Goal: Information Seeking & Learning: Find specific fact

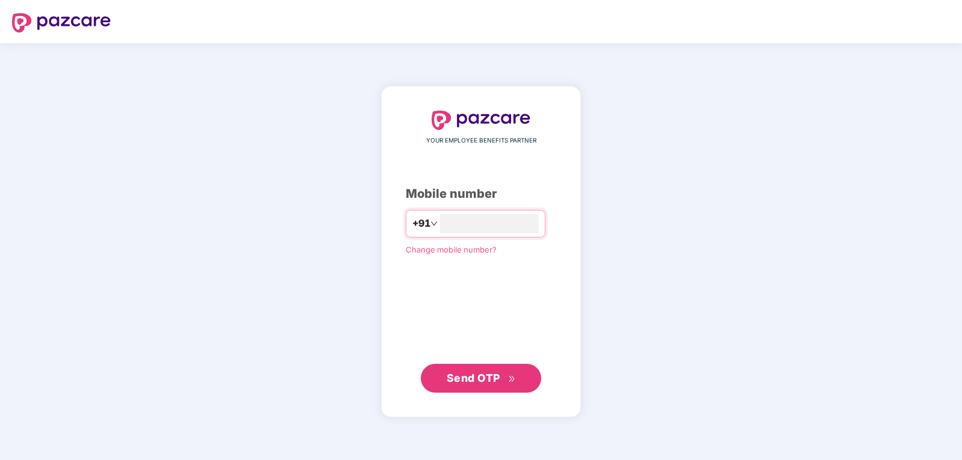
type input "**********"
click at [466, 380] on span "Send OTP" at bounding box center [474, 378] width 54 height 13
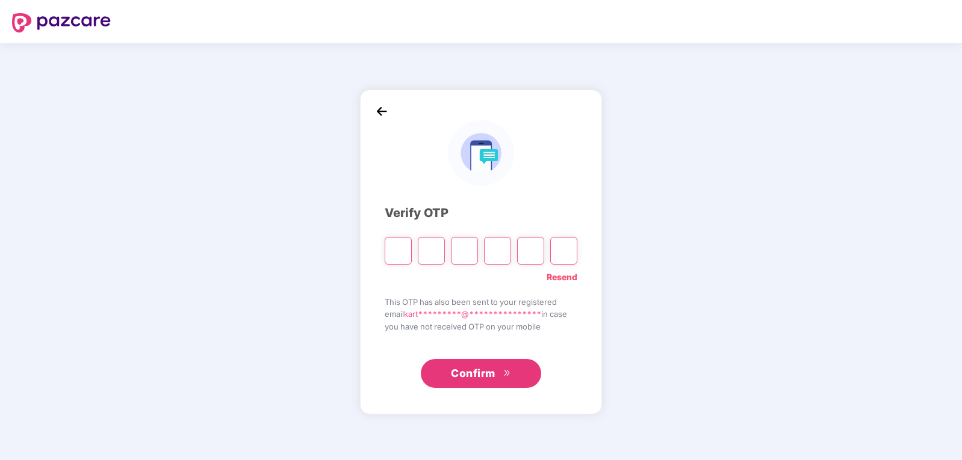
type input "*"
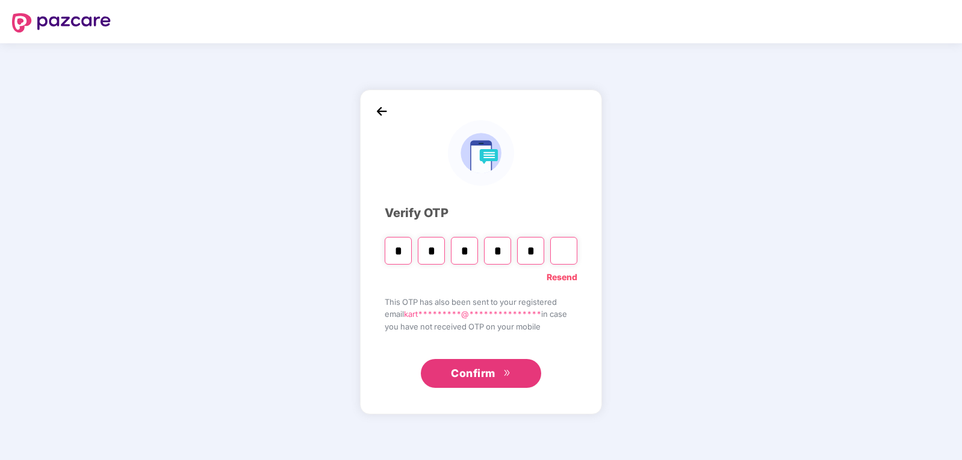
type input "*"
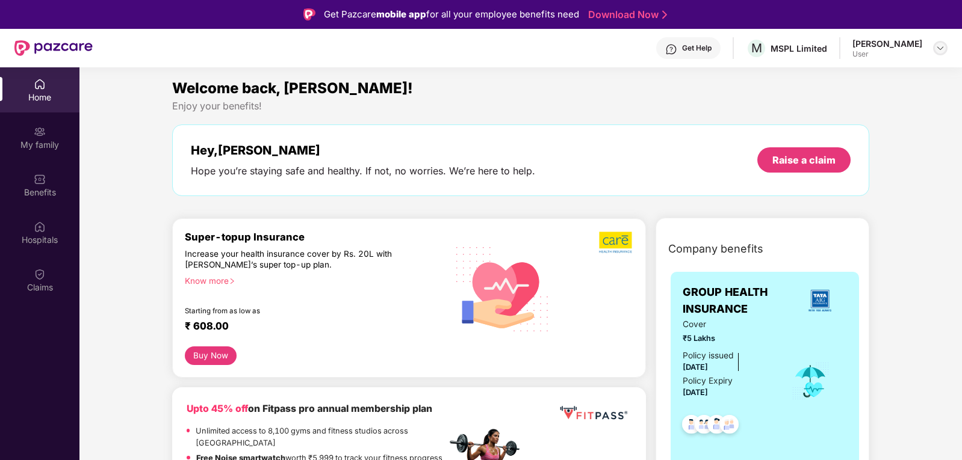
click at [941, 48] on img at bounding box center [940, 48] width 10 height 10
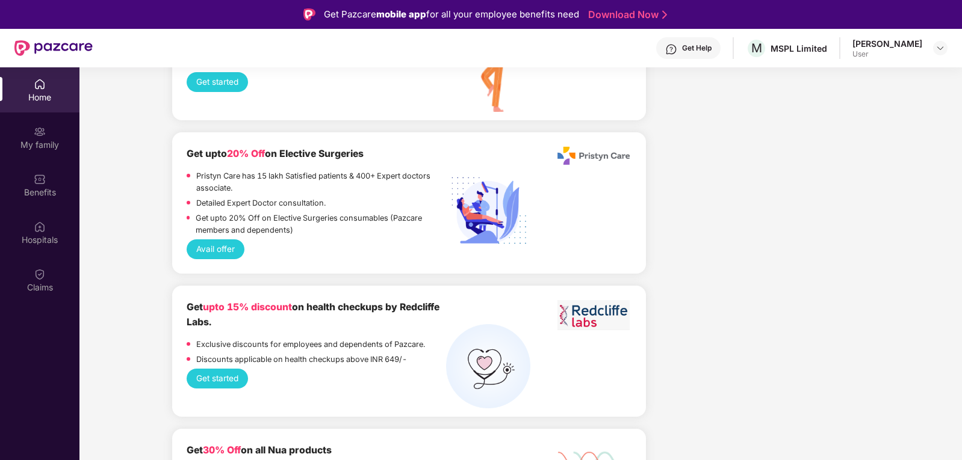
scroll to position [1126, 0]
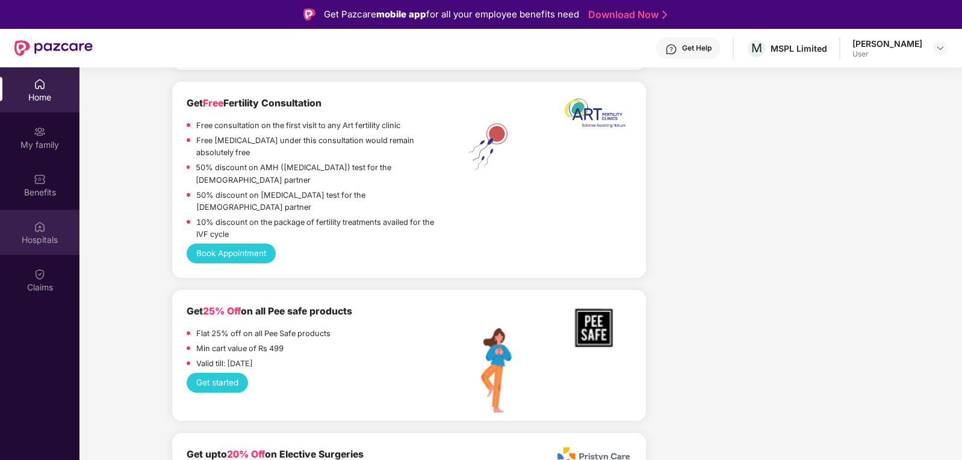
click at [54, 216] on div "Hospitals" at bounding box center [39, 232] width 79 height 45
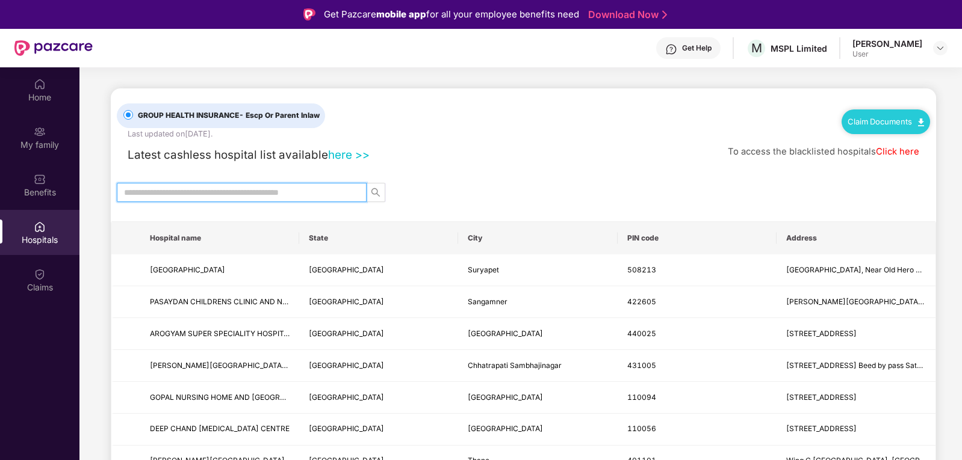
click at [333, 190] on input "text" at bounding box center [237, 192] width 226 height 13
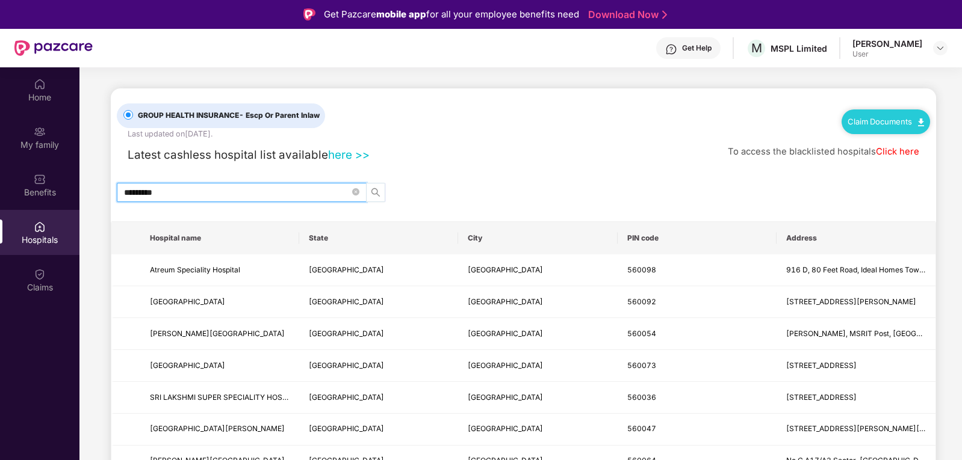
click at [373, 196] on icon "search" at bounding box center [376, 193] width 10 height 10
click at [378, 188] on icon "search" at bounding box center [376, 193] width 10 height 10
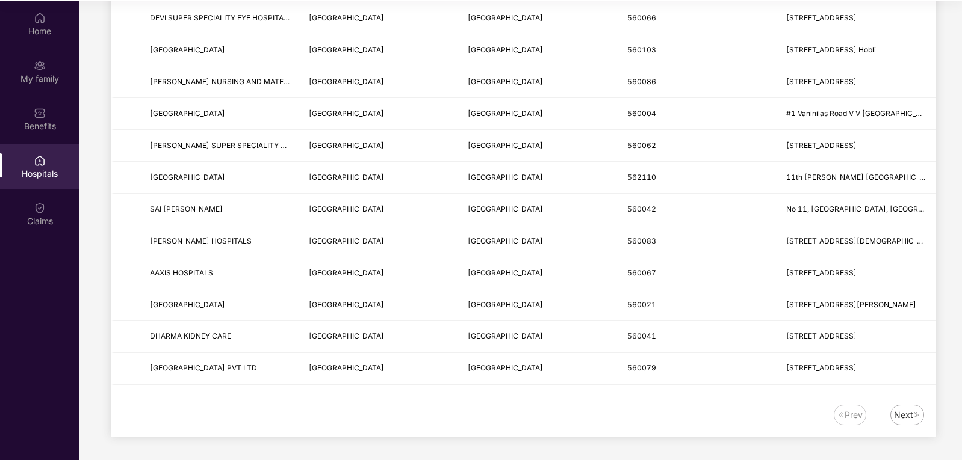
scroll to position [67, 0]
click at [900, 413] on div "Next" at bounding box center [903, 413] width 19 height 13
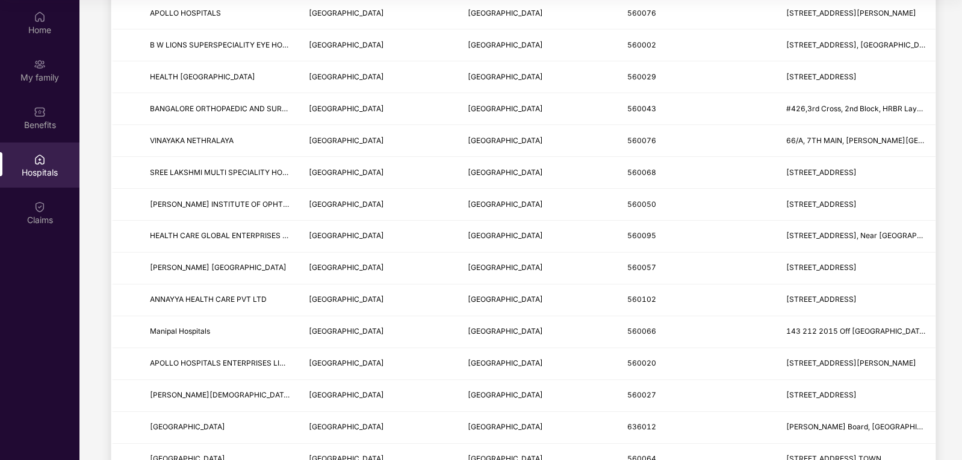
scroll to position [675, 0]
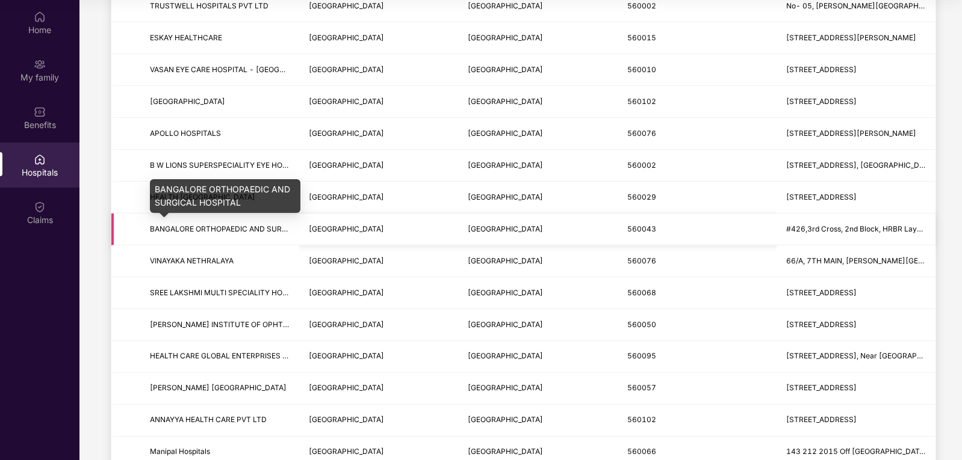
click at [243, 232] on span "BANGALORE ORTHOPAEDIC AND SURGICAL HOSPITAL" at bounding box center [245, 229] width 191 height 9
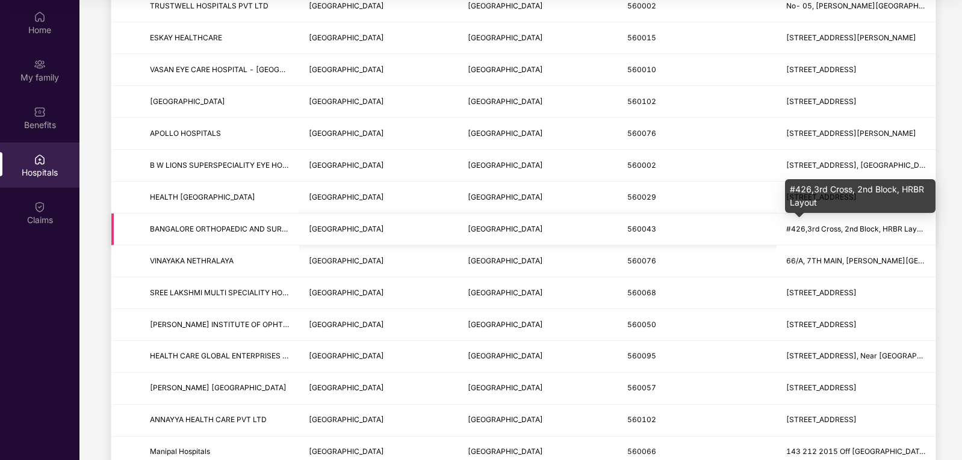
click at [889, 229] on span "#426,3rd Cross, 2nd Block, HRBR Layout" at bounding box center [856, 229] width 141 height 9
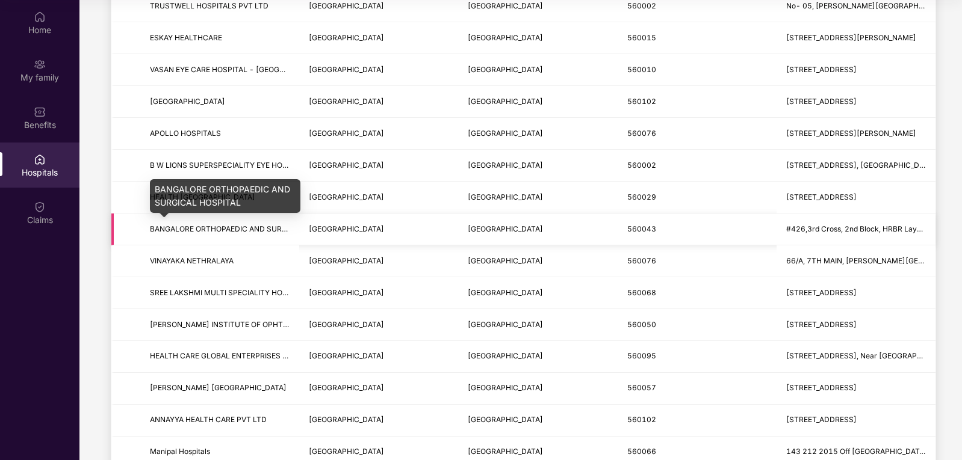
click at [230, 231] on span "BANGALORE ORTHOPAEDIC AND SURGICAL HOSPITAL" at bounding box center [245, 229] width 191 height 9
copy span "BANGALORE ORTHOPAEDIC AND SURGICAL HOSPITAL"
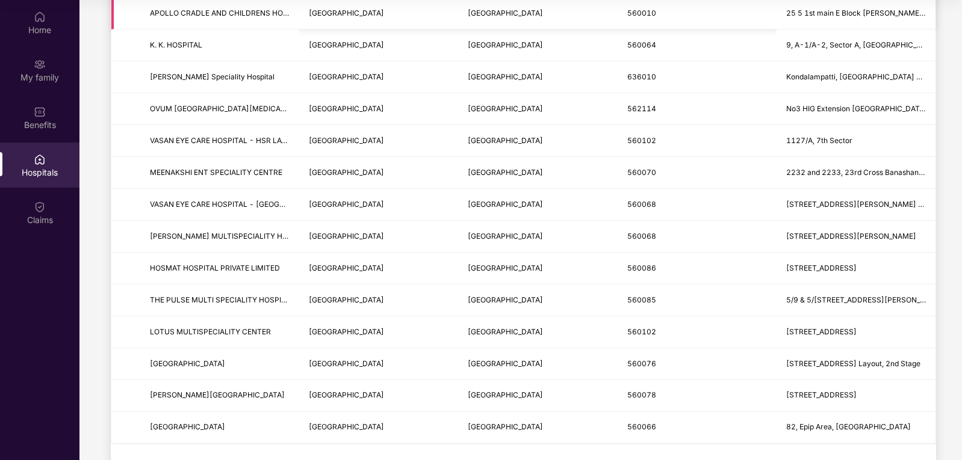
scroll to position [1397, 0]
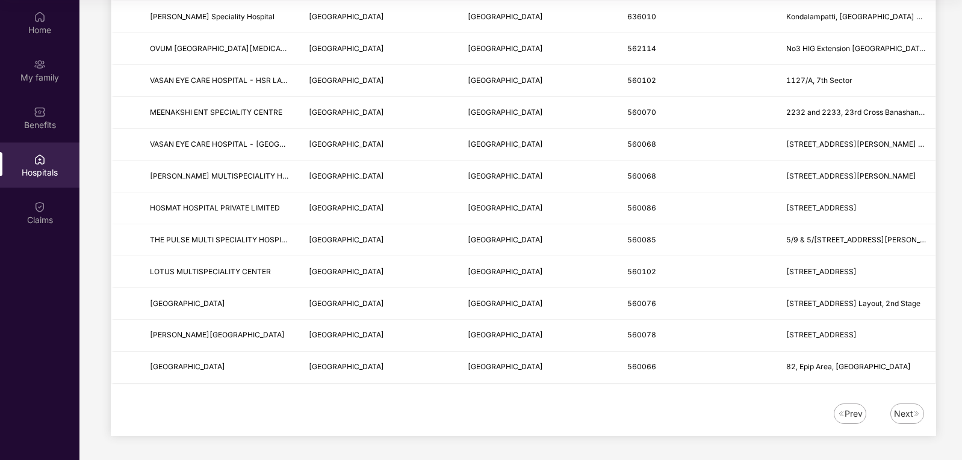
click at [900, 409] on div "Next" at bounding box center [903, 413] width 19 height 13
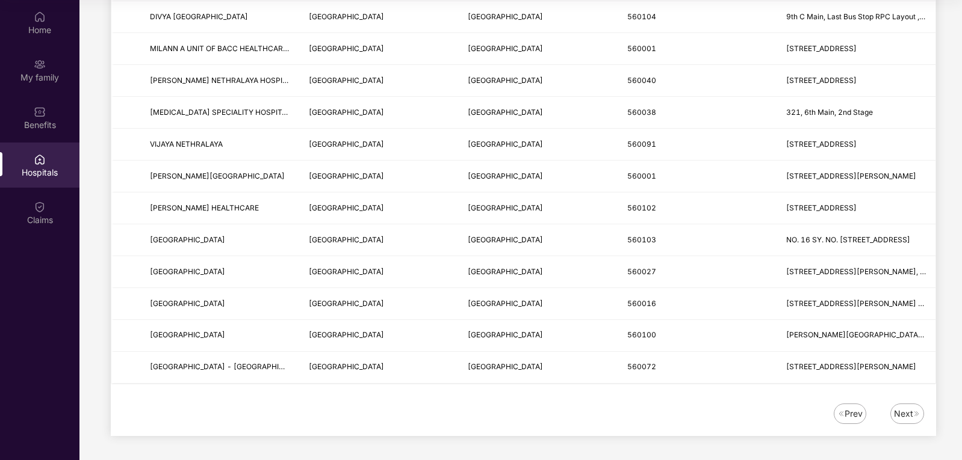
click at [902, 415] on div "Next" at bounding box center [903, 413] width 19 height 13
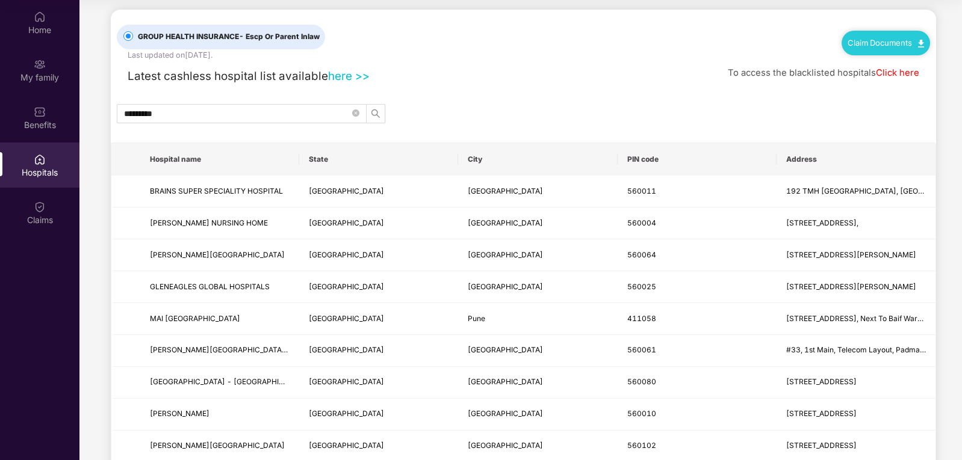
scroll to position [0, 0]
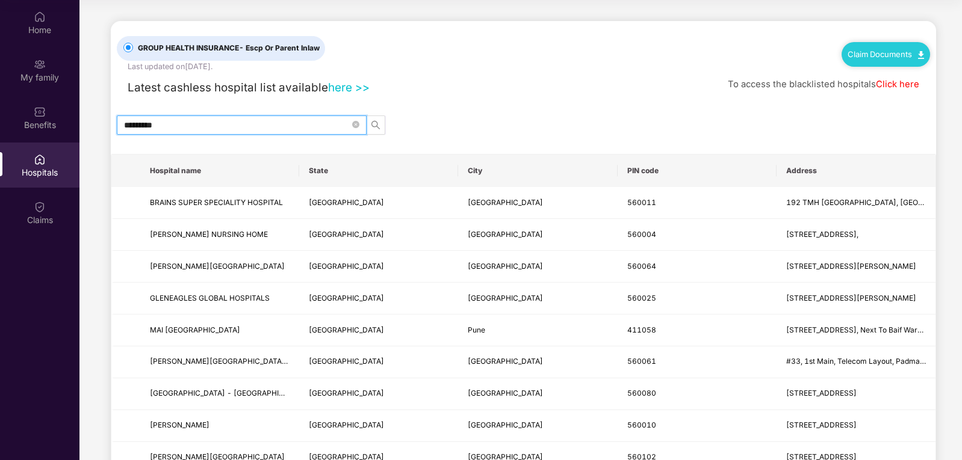
drag, startPoint x: 175, startPoint y: 124, endPoint x: 91, endPoint y: 119, distance: 83.8
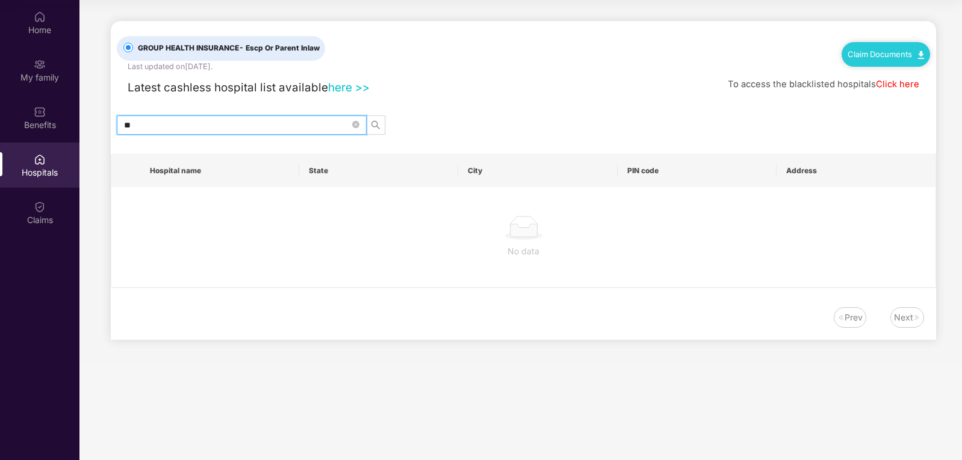
type input "*"
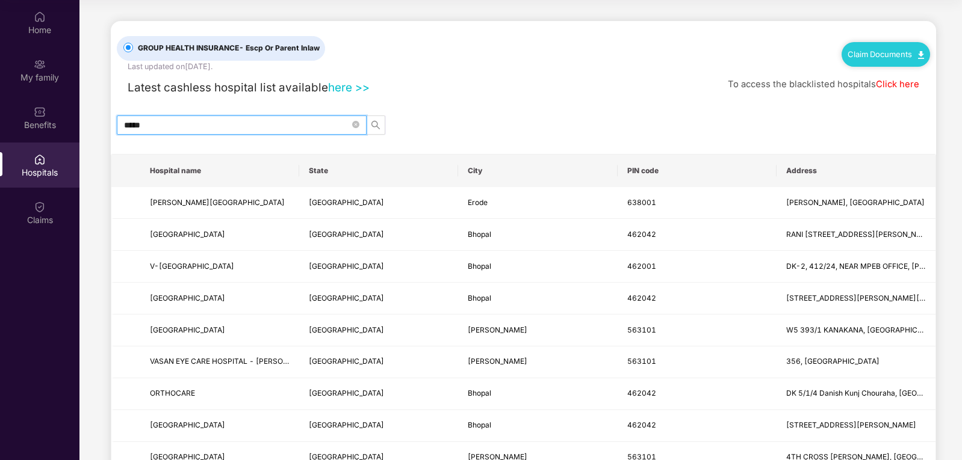
drag, startPoint x: 152, startPoint y: 124, endPoint x: 116, endPoint y: 126, distance: 36.2
click at [116, 126] on div "*****" at bounding box center [523, 125] width 825 height 19
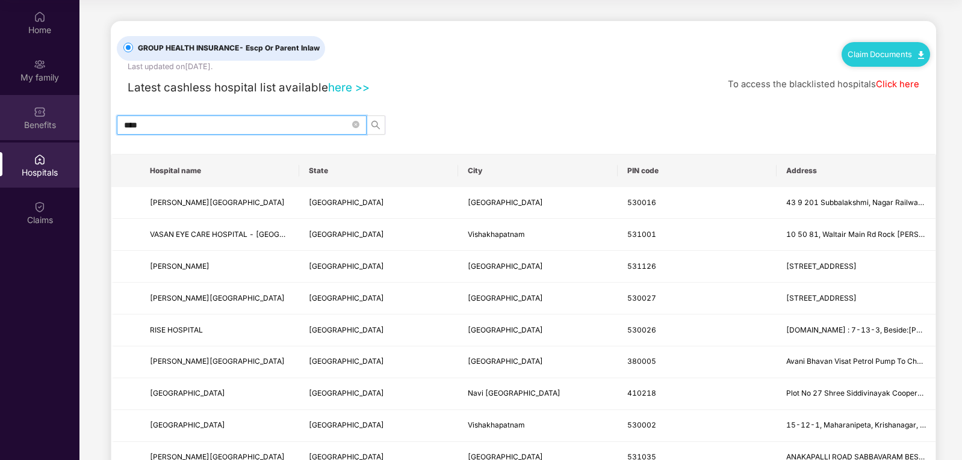
drag, startPoint x: 143, startPoint y: 126, endPoint x: 69, endPoint y: 123, distance: 74.7
click at [69, 123] on div "Home My family Benefits Hospitals Claims GROUP HEALTH INSURANCE - Escp Or Paren…" at bounding box center [481, 230] width 962 height 460
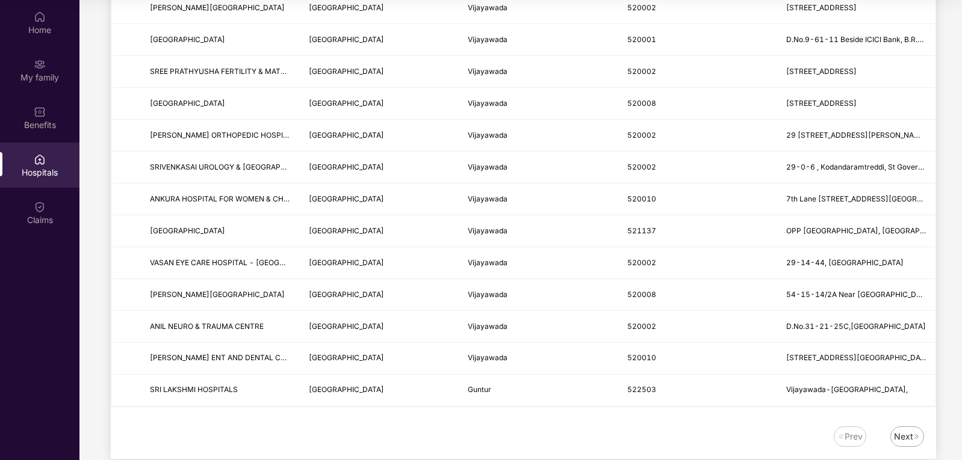
scroll to position [1397, 0]
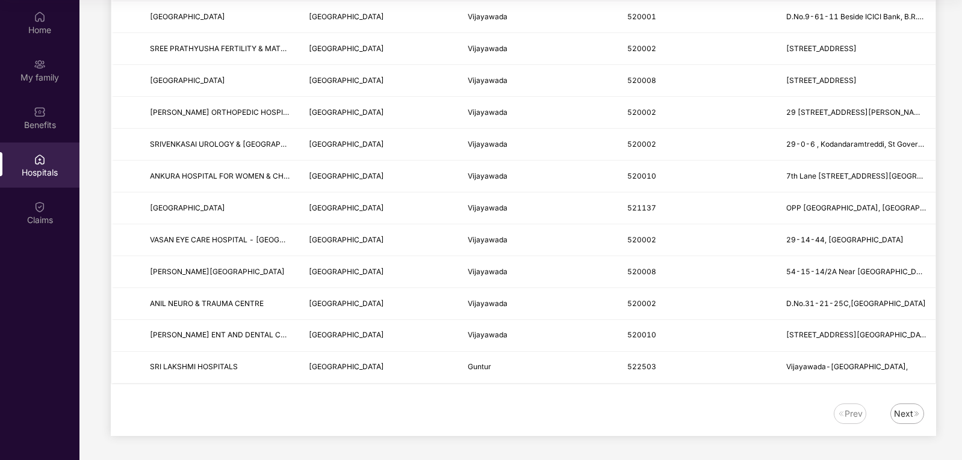
click at [905, 420] on div "Next" at bounding box center [903, 413] width 19 height 13
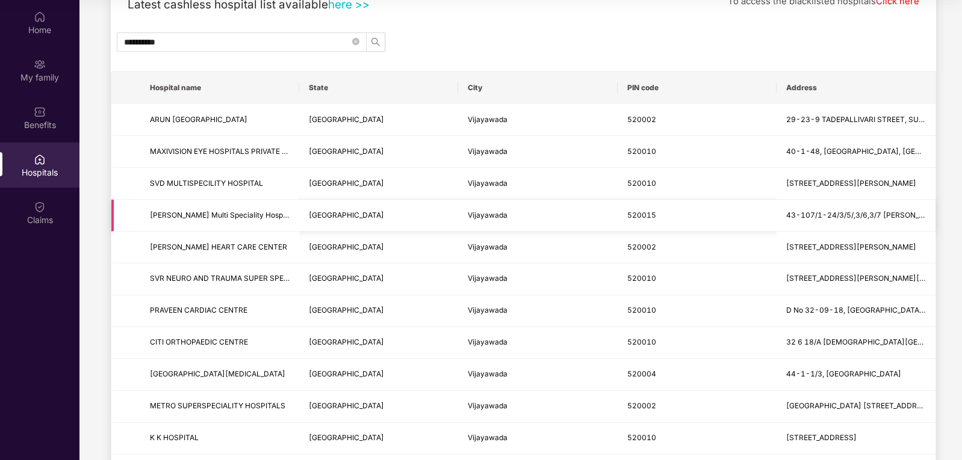
scroll to position [0, 0]
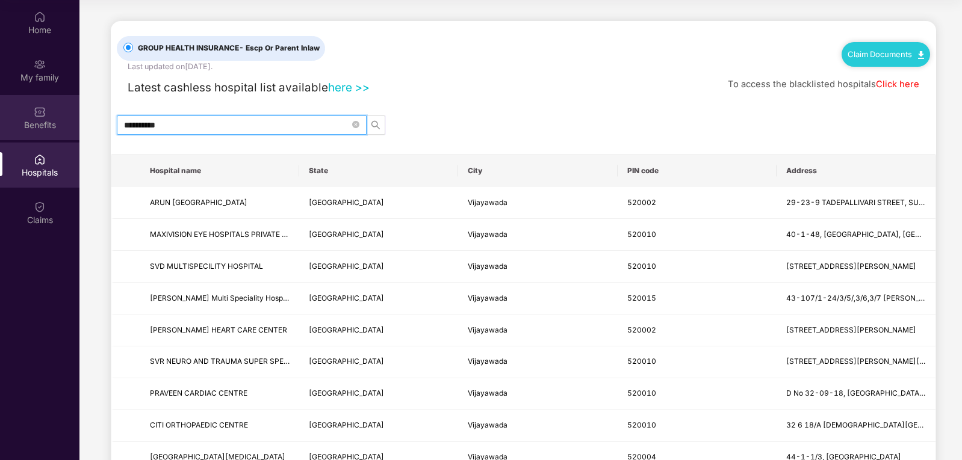
drag, startPoint x: 171, startPoint y: 126, endPoint x: 42, endPoint y: 111, distance: 129.7
click at [42, 111] on div "**********" at bounding box center [481, 230] width 962 height 460
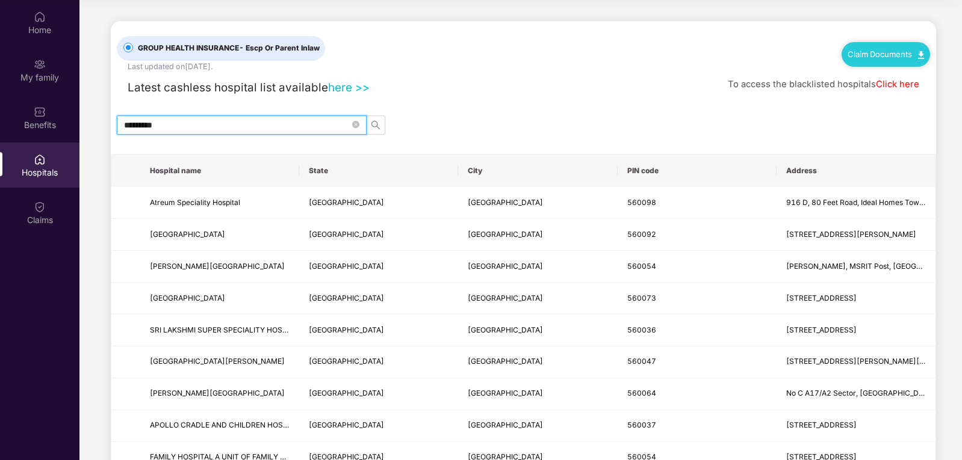
drag, startPoint x: 178, startPoint y: 124, endPoint x: 87, endPoint y: 108, distance: 92.9
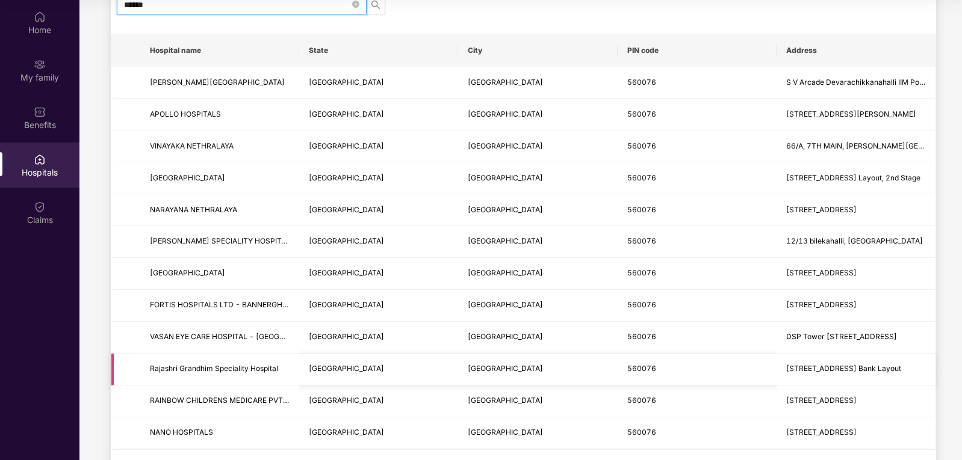
scroll to position [186, 0]
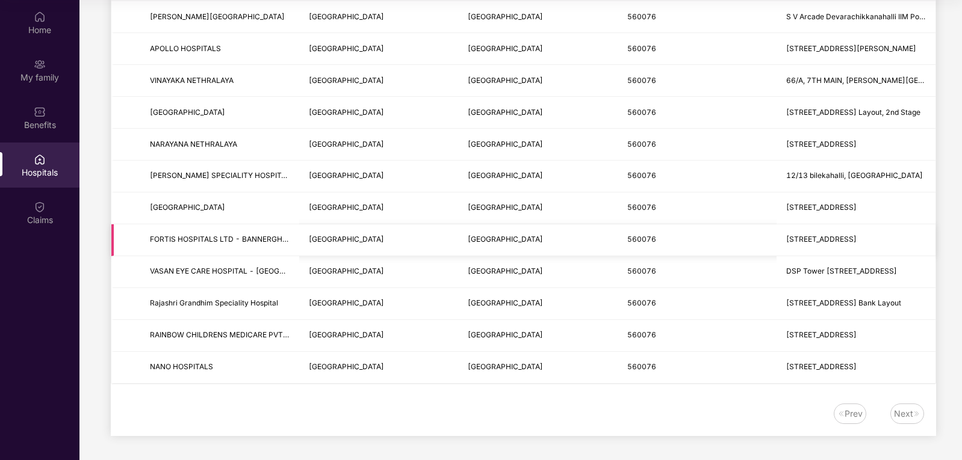
type input "******"
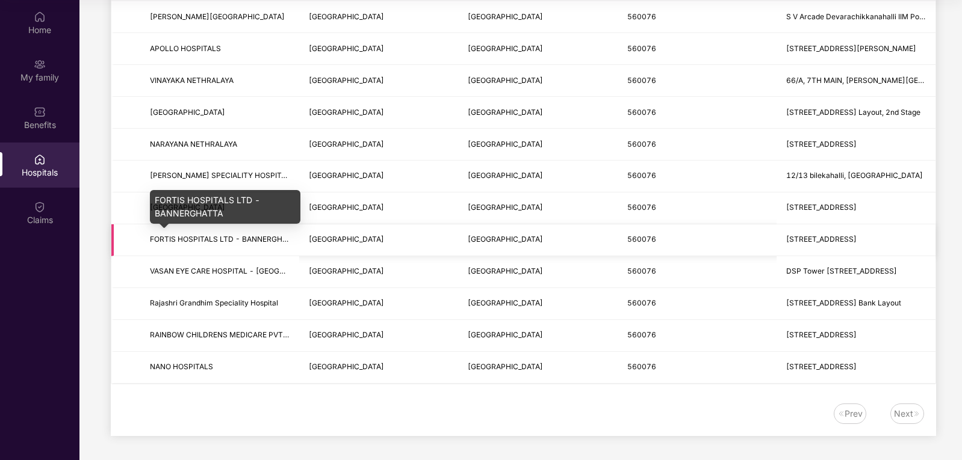
click at [179, 239] on span "FORTIS HOSPITALS LTD - BANNERGHATTA" at bounding box center [225, 239] width 150 height 9
copy span "FORTIS HOSPITALS LTD - BANNERGHATTA"
